Goal: Transaction & Acquisition: Download file/media

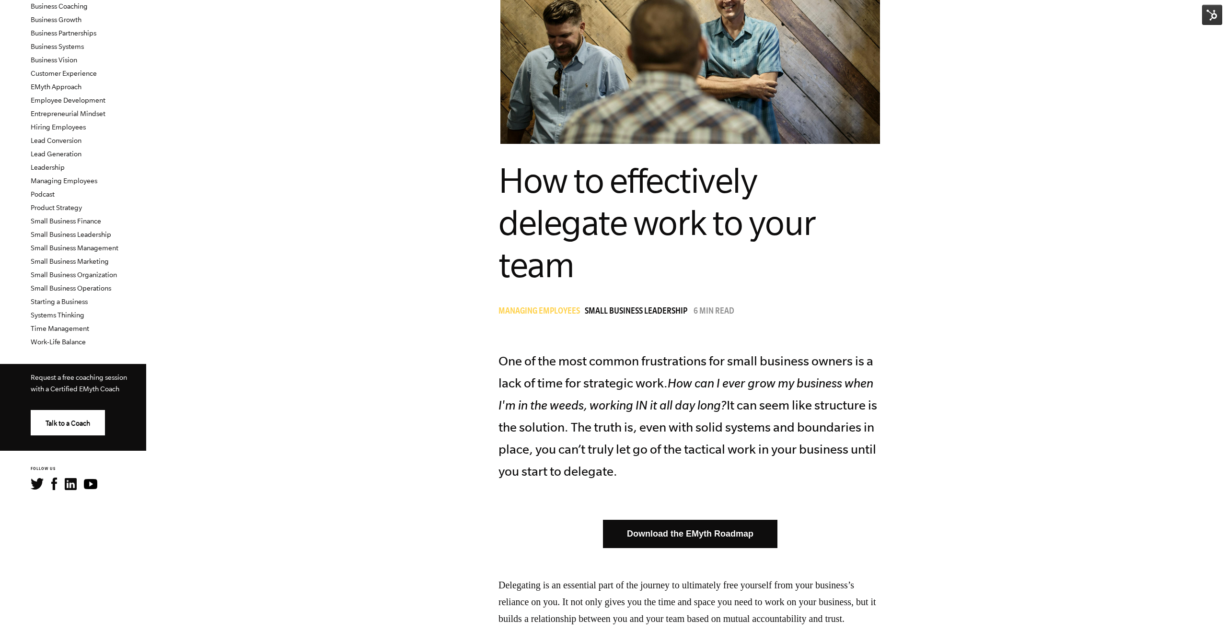
scroll to position [146, 0]
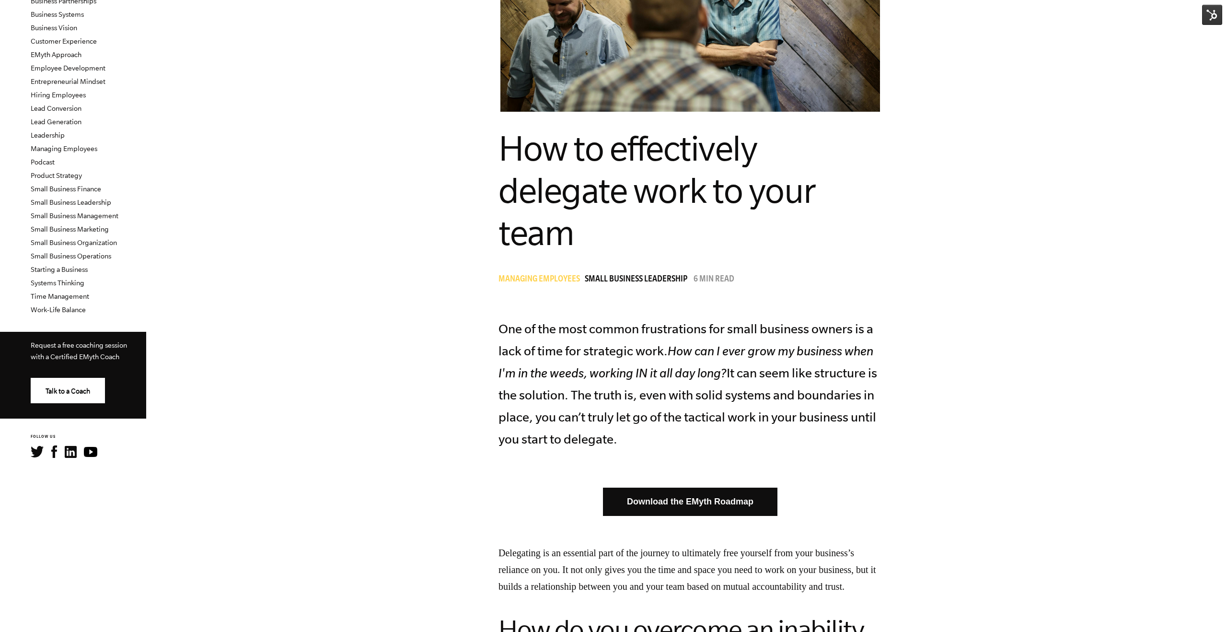
click at [656, 511] on link "Download the EMyth Roadmap" at bounding box center [690, 502] width 175 height 28
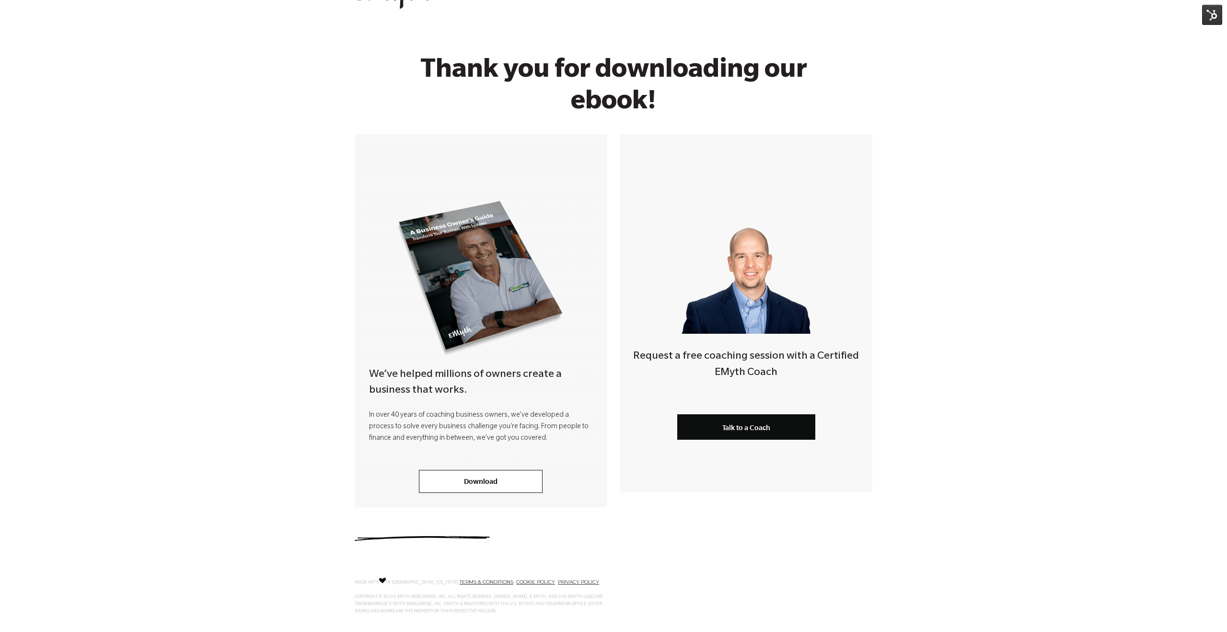
scroll to position [54, 0]
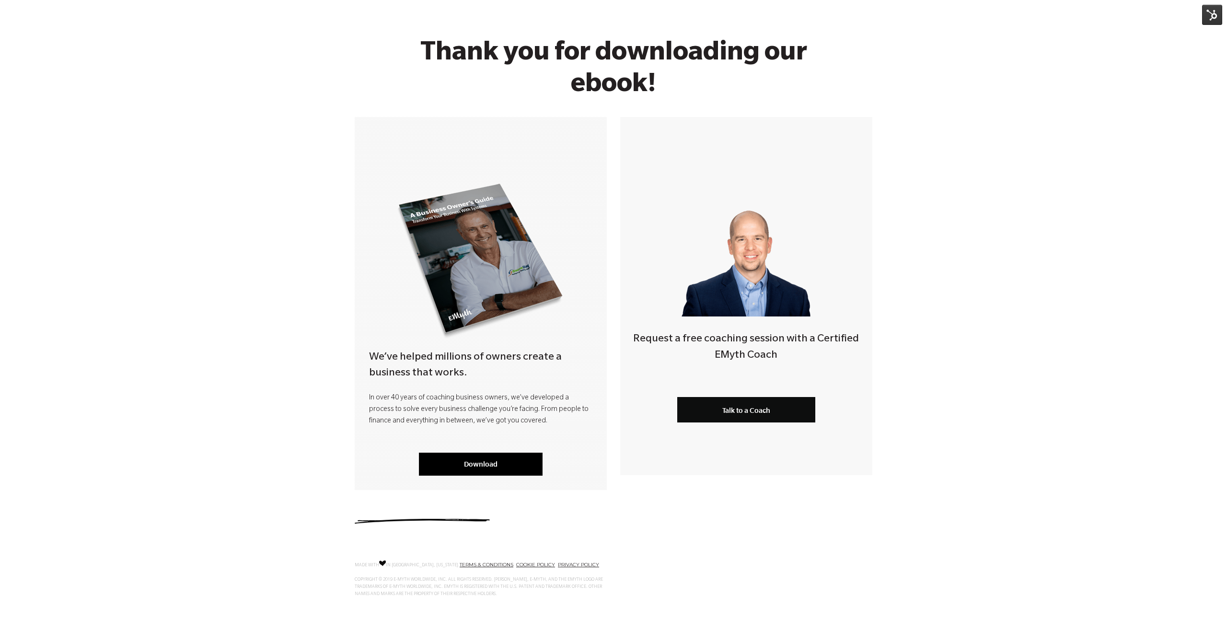
click at [473, 463] on link "Download" at bounding box center [481, 464] width 124 height 23
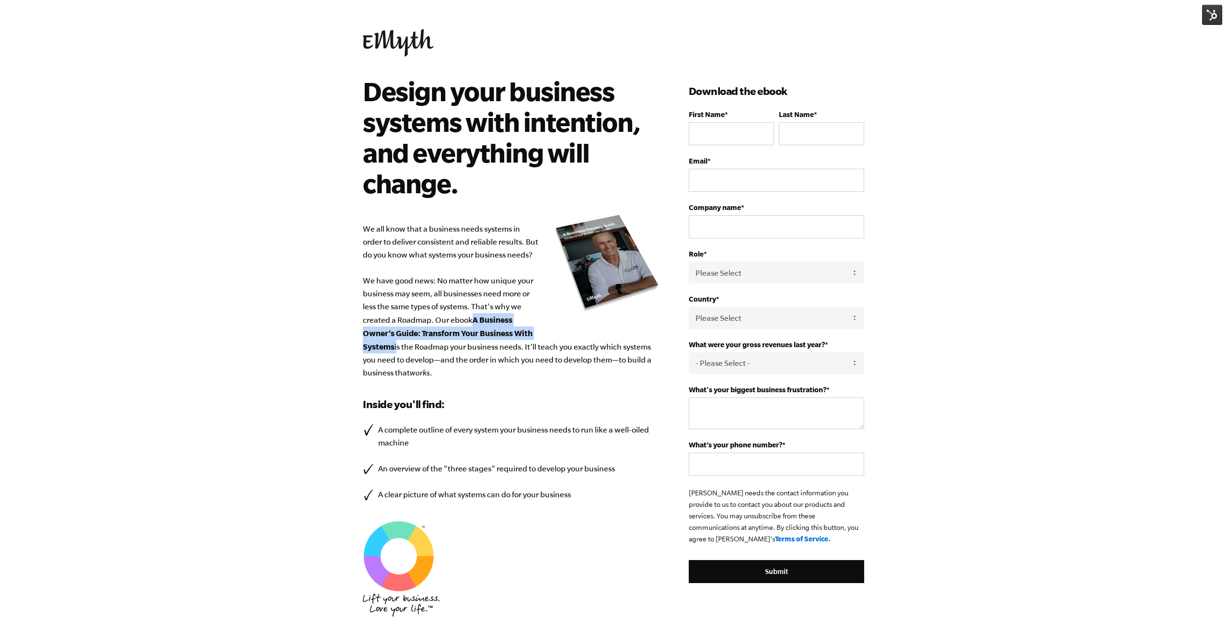
drag, startPoint x: 473, startPoint y: 319, endPoint x: 396, endPoint y: 346, distance: 81.1
click at [396, 346] on p "We all know that a business needs systems in order to deliver consistent and re…" at bounding box center [511, 300] width 297 height 157
copy p "A Business Owner’s Guide: Transform Your Business With Systems"
